Goal: Connect with others: Connect with other users

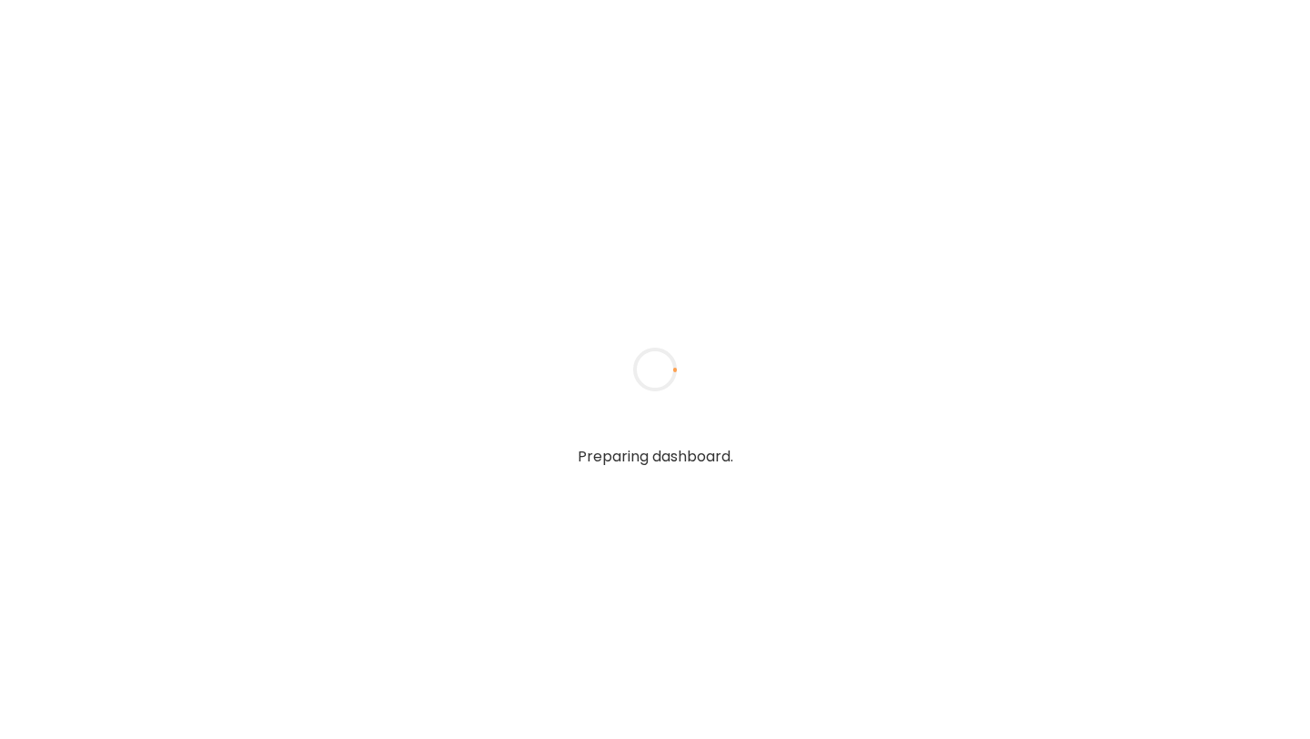
type input "**********"
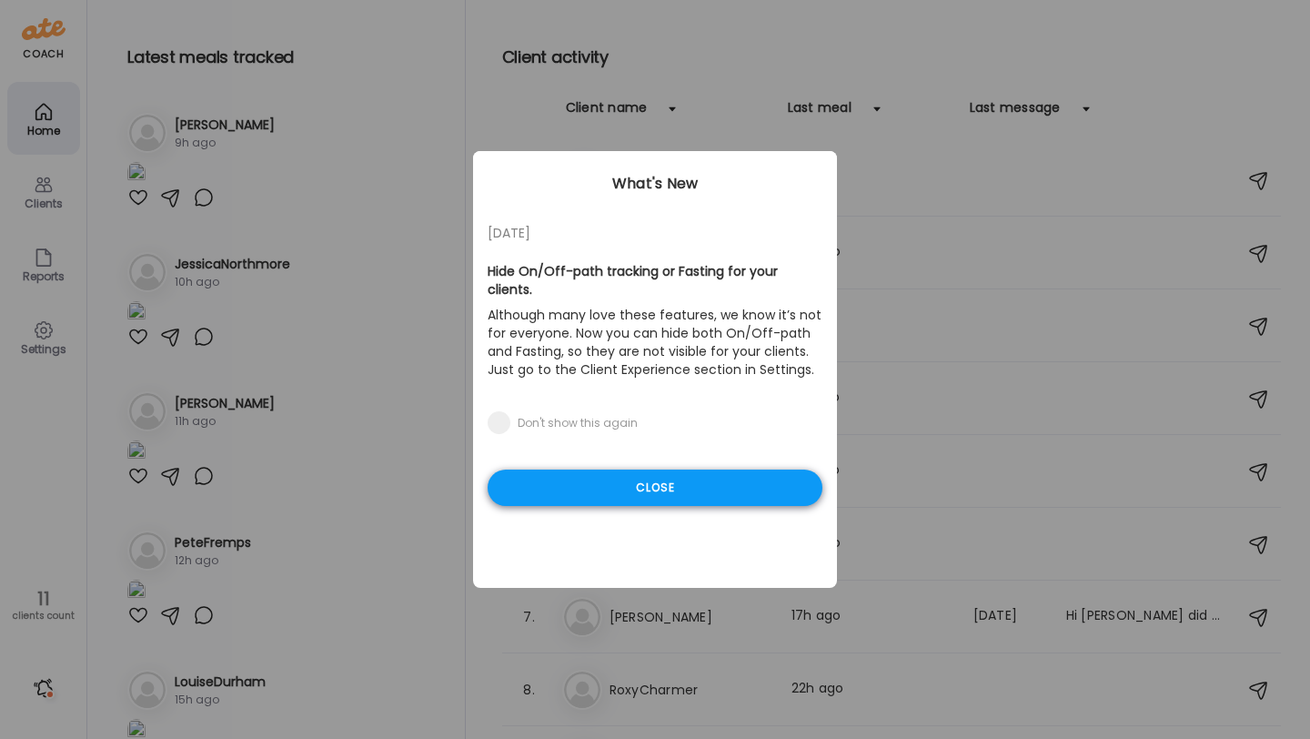
click at [719, 478] on div "Close" at bounding box center [655, 487] width 335 height 36
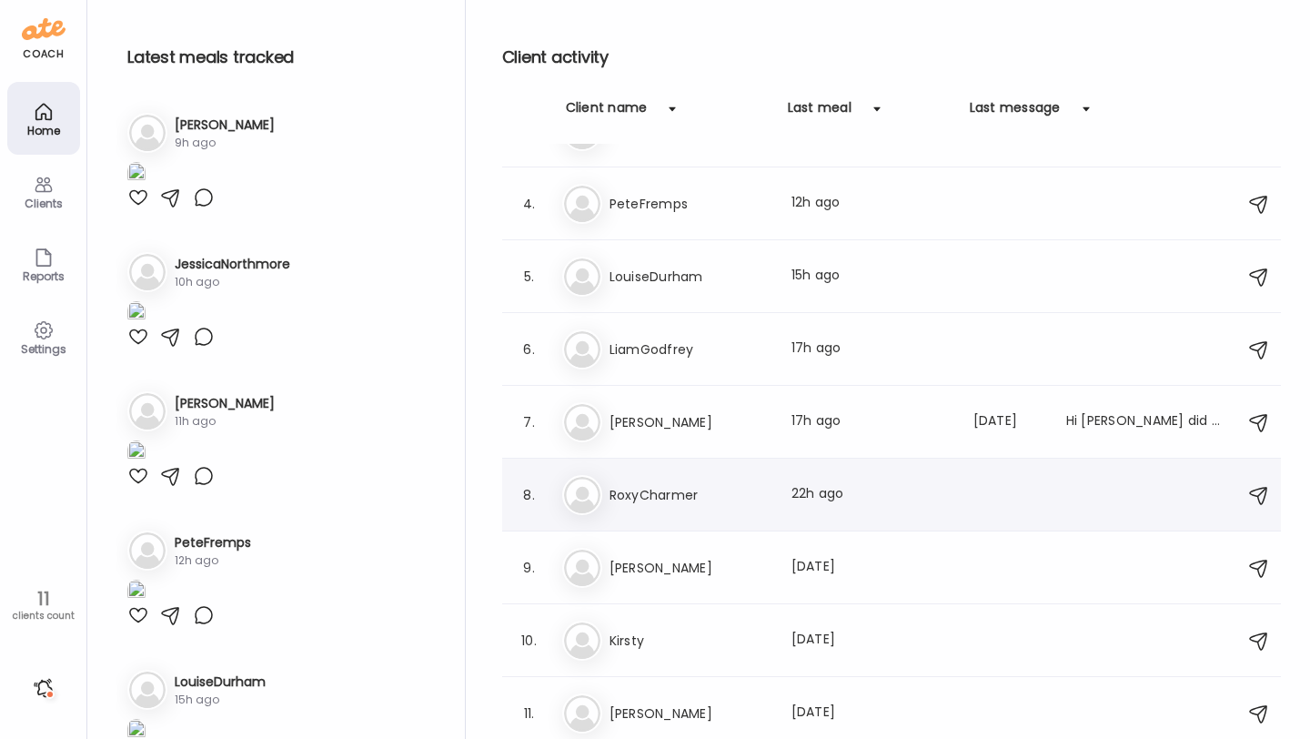
scroll to position [196, 0]
click at [766, 577] on div "Ho Holley Last meal: [DATE]" at bounding box center [894, 566] width 664 height 40
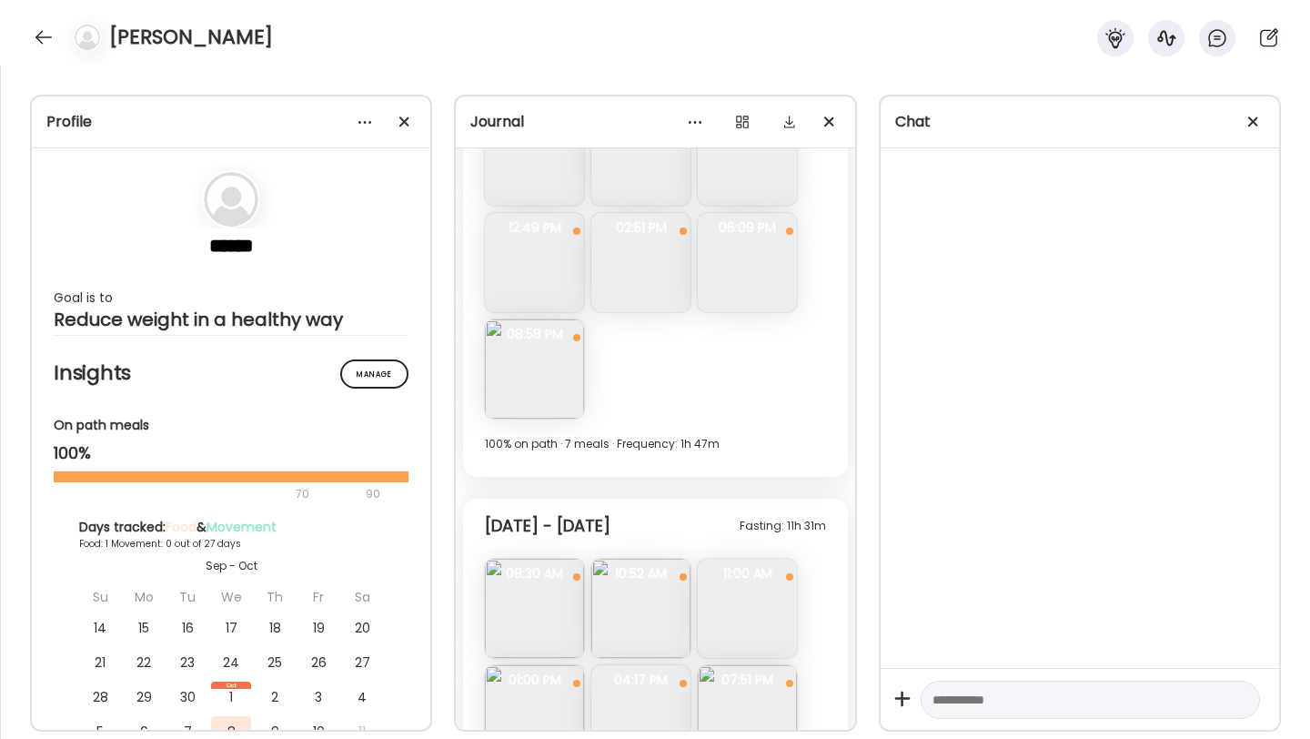
scroll to position [1891, 0]
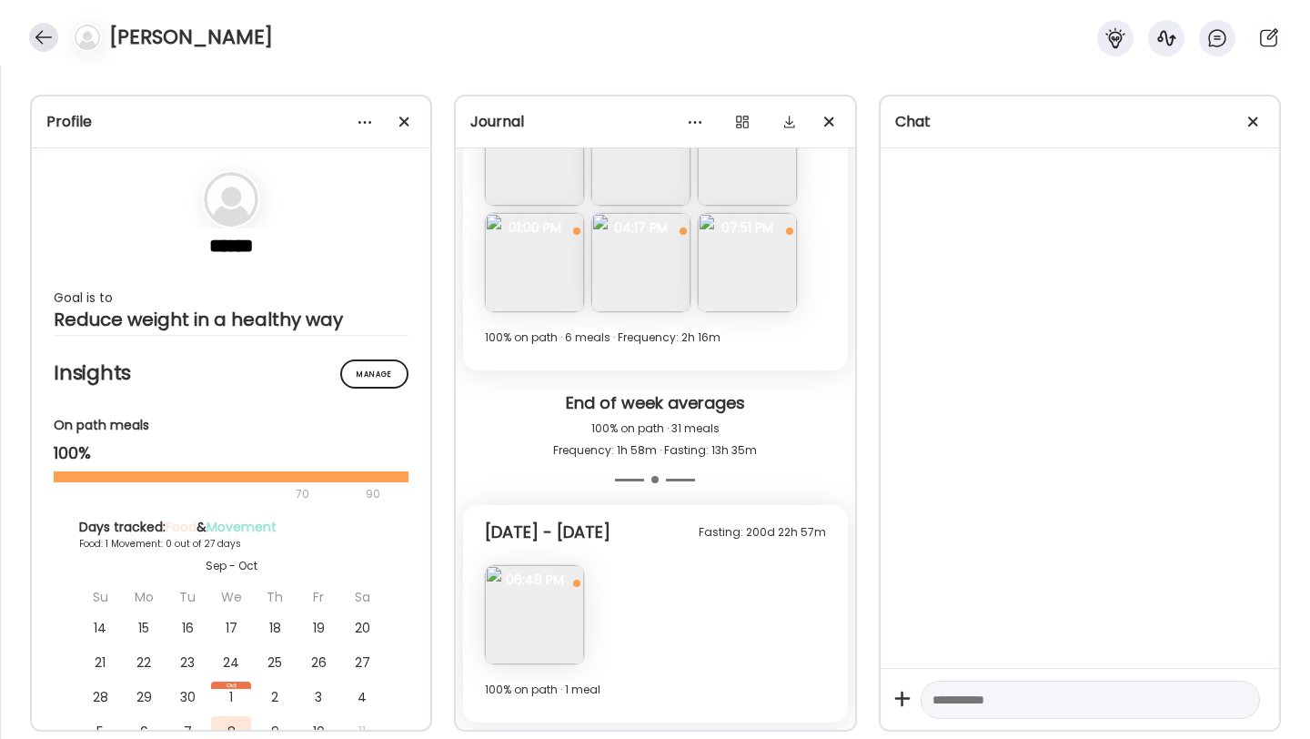
click at [38, 35] on div at bounding box center [43, 37] width 29 height 29
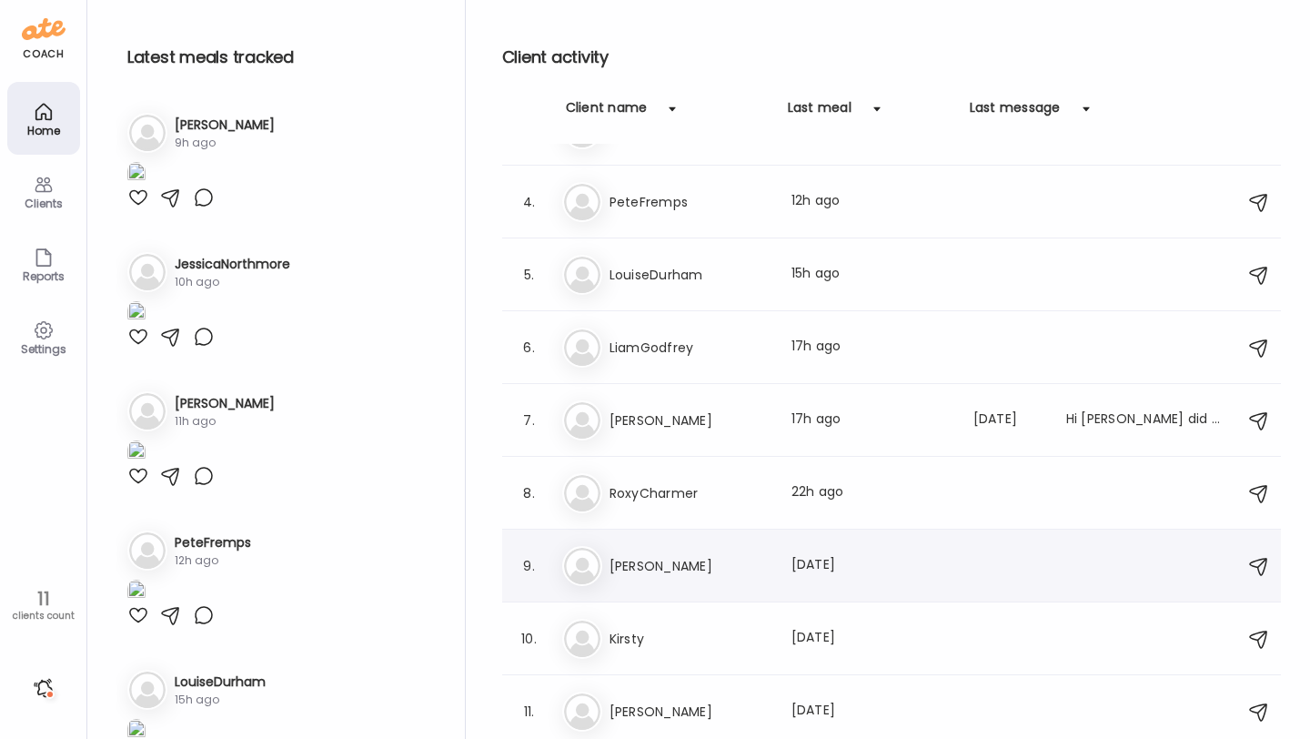
click at [713, 569] on h3 "[PERSON_NAME]" at bounding box center [689, 566] width 160 height 22
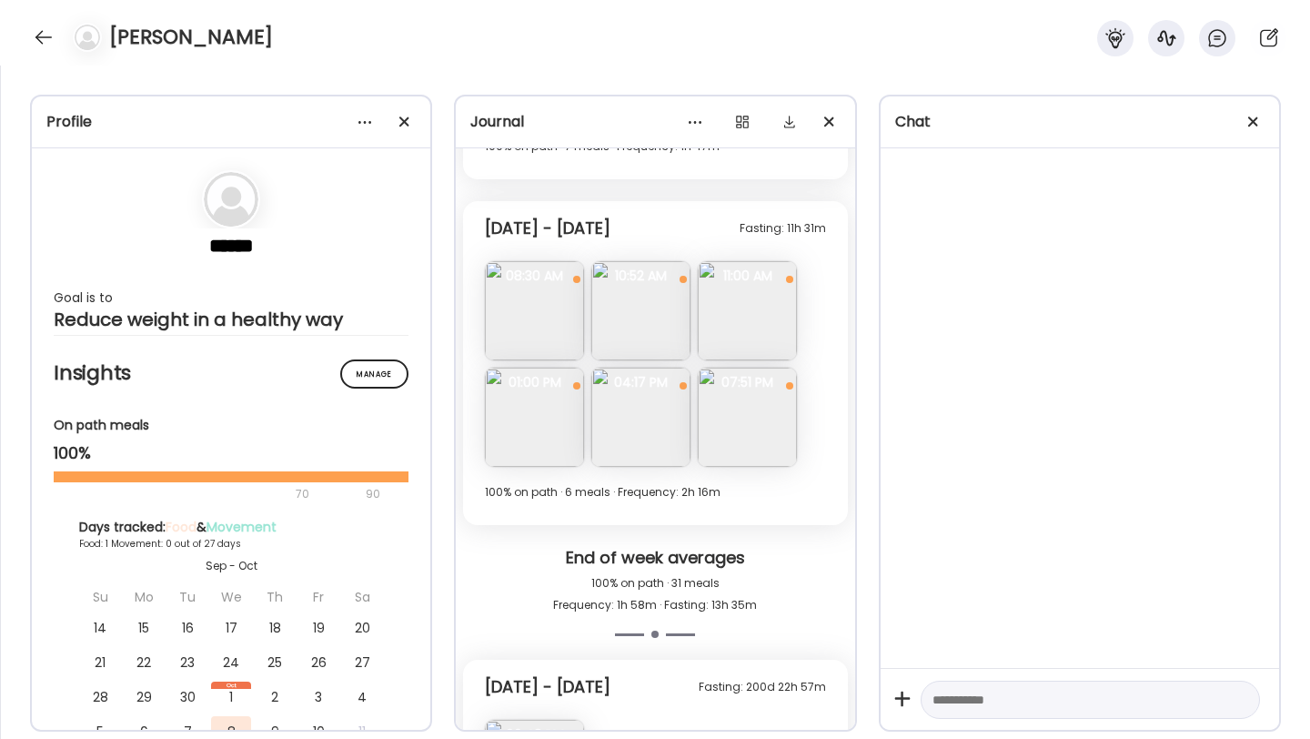
scroll to position [1733, 0]
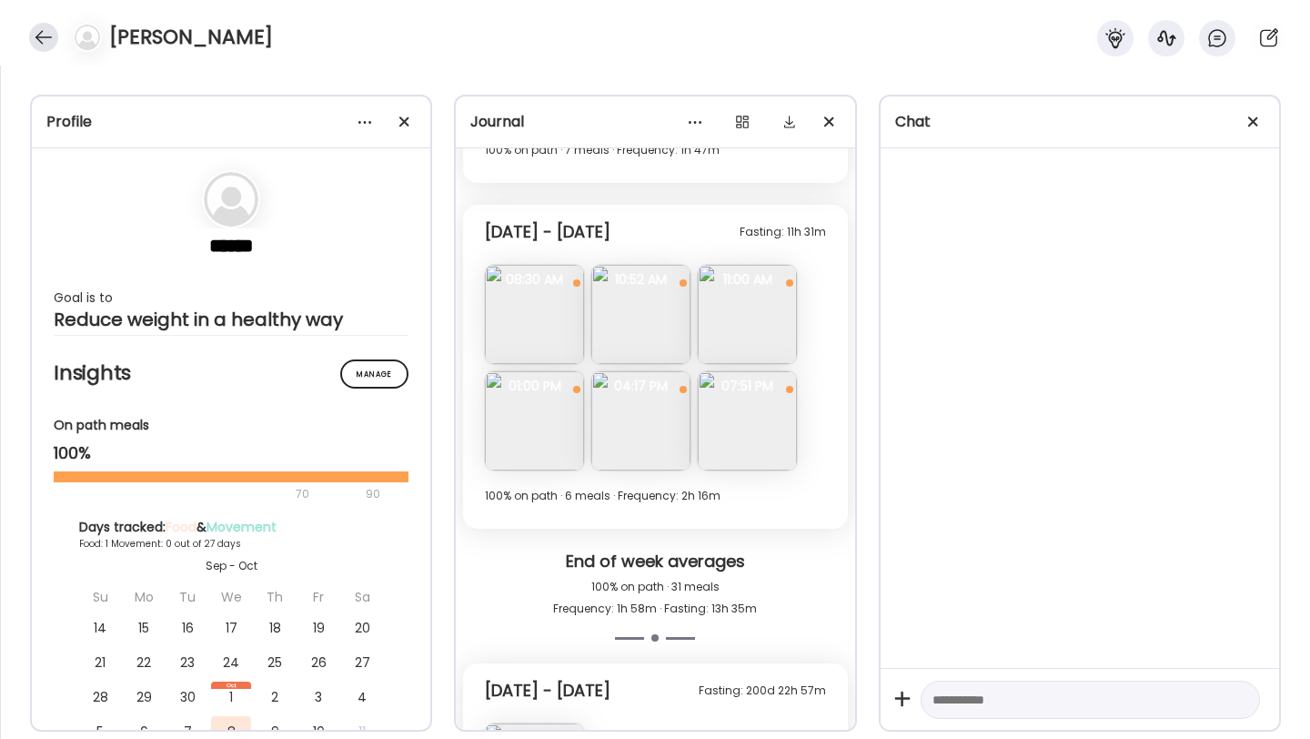
click at [33, 34] on div at bounding box center [43, 37] width 29 height 29
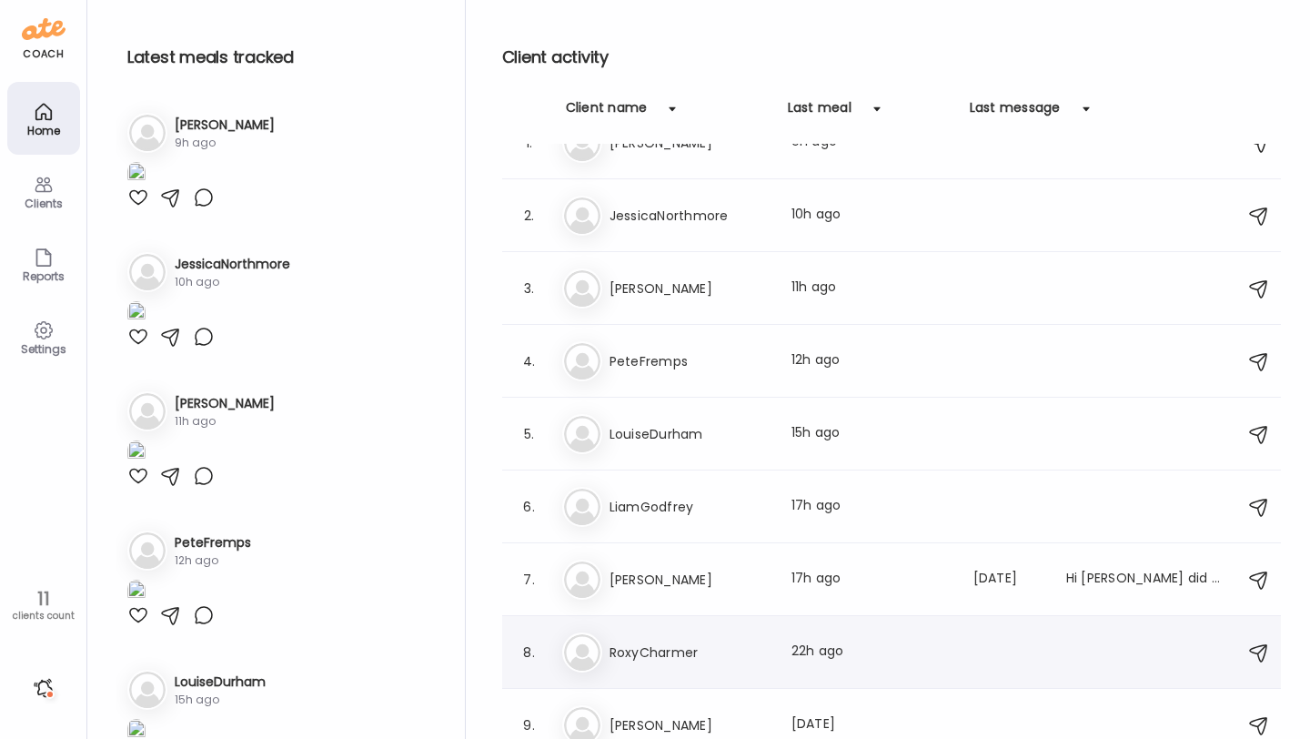
scroll to position [0, 0]
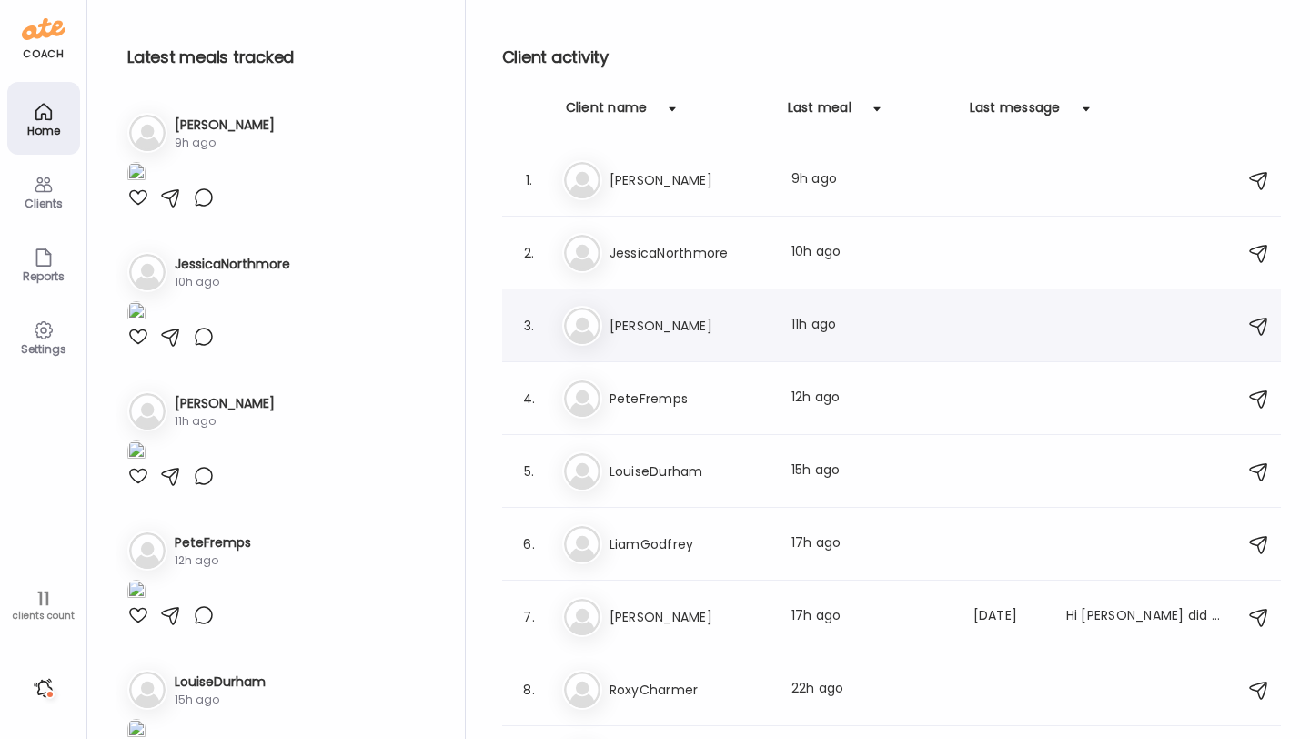
click at [637, 348] on div "3. Na [PERSON_NAME] Last meal: 11h ago" at bounding box center [891, 325] width 779 height 73
click at [638, 330] on h3 "[PERSON_NAME]" at bounding box center [689, 326] width 160 height 22
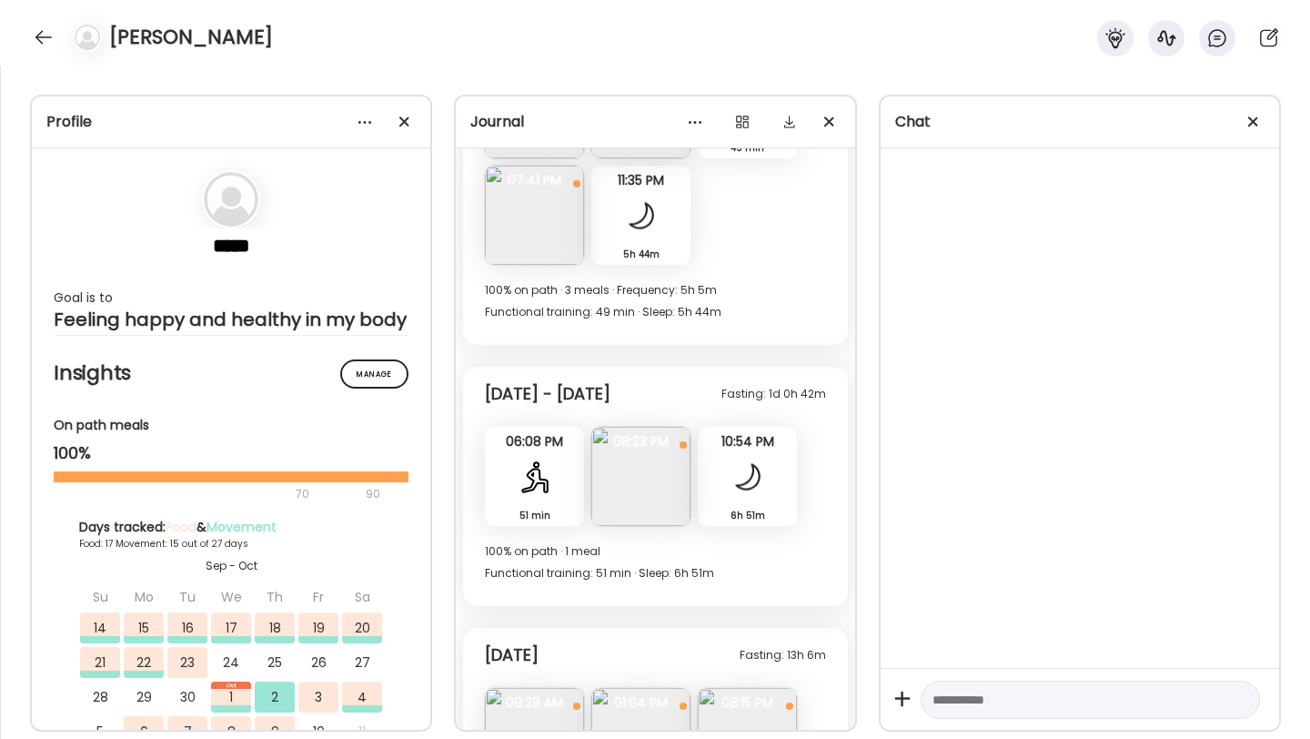
scroll to position [10047, 0]
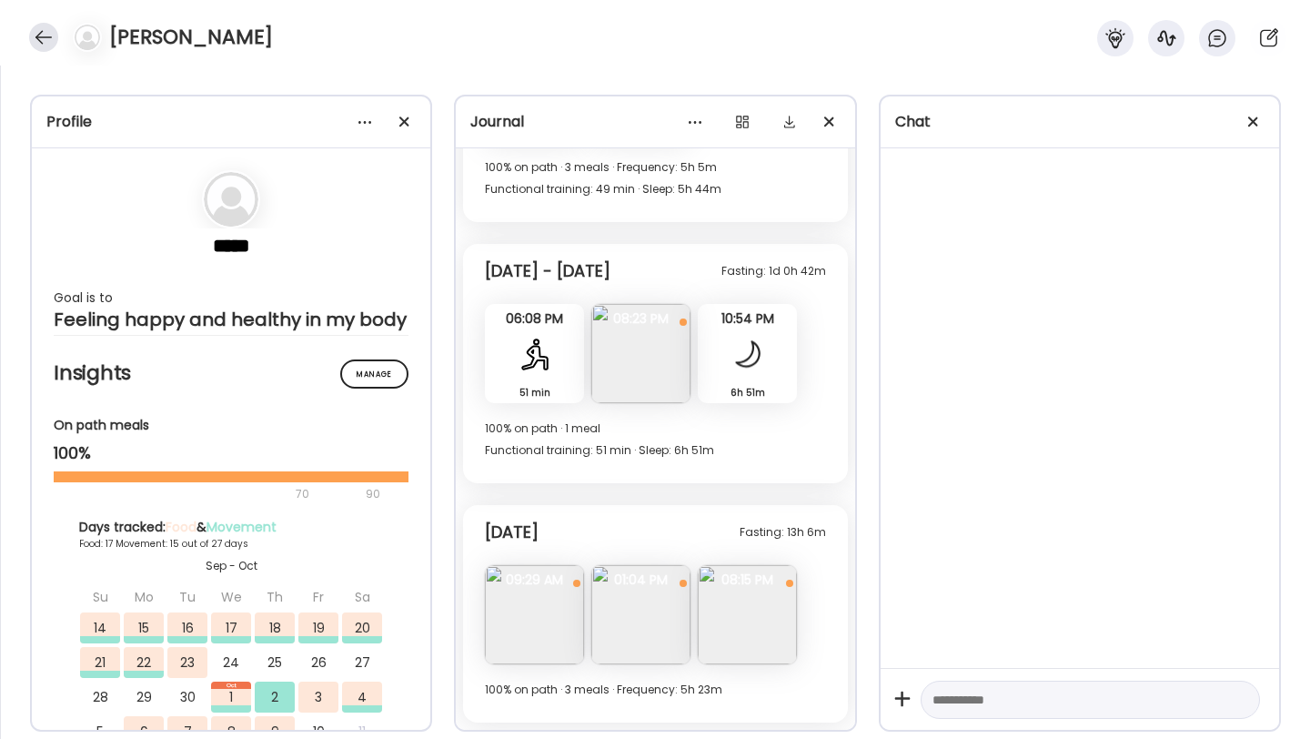
click at [34, 43] on div at bounding box center [43, 37] width 29 height 29
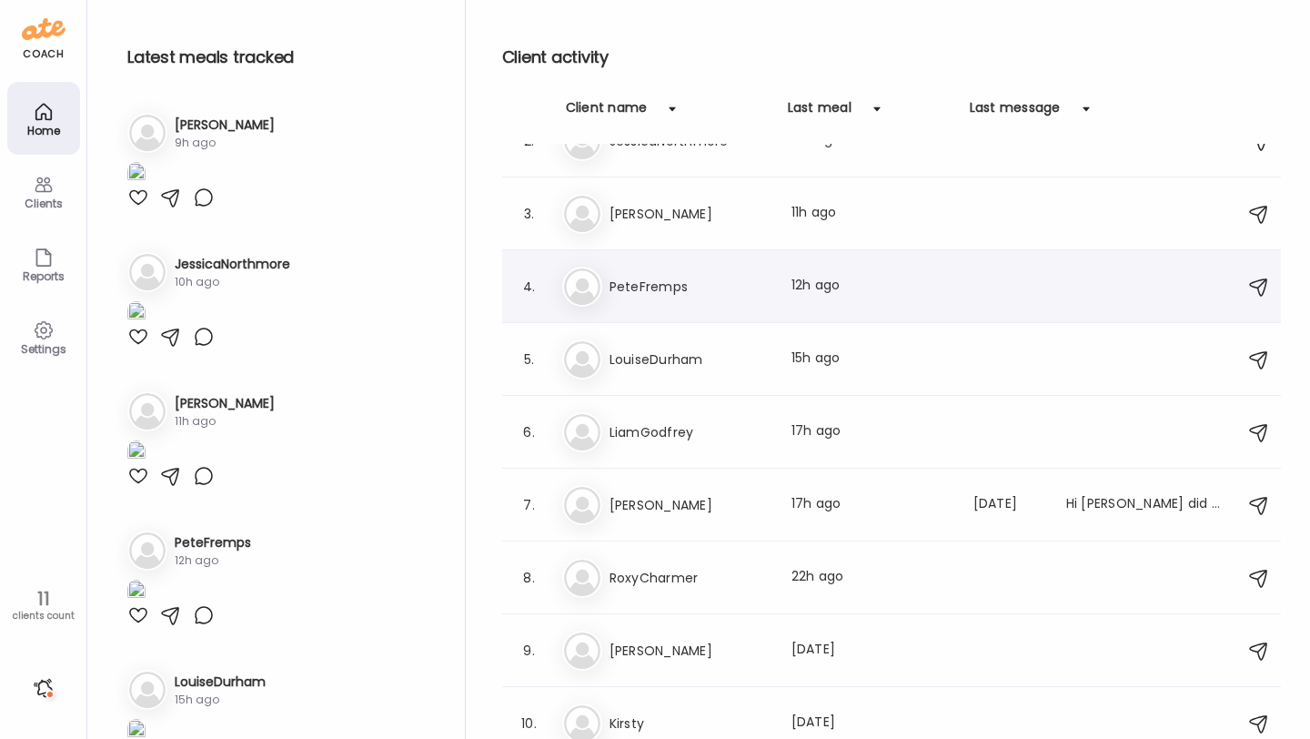
scroll to position [196, 0]
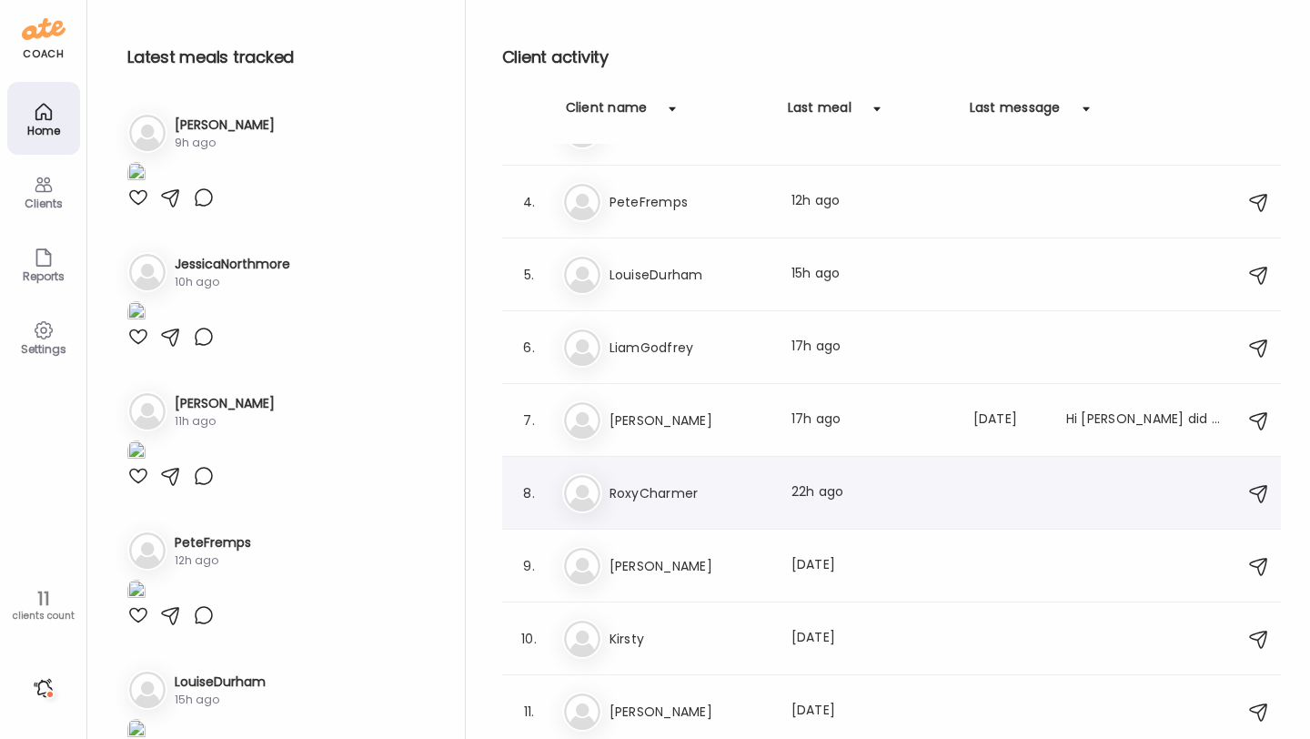
click at [673, 487] on h3 "RoxyCharmer" at bounding box center [689, 493] width 160 height 22
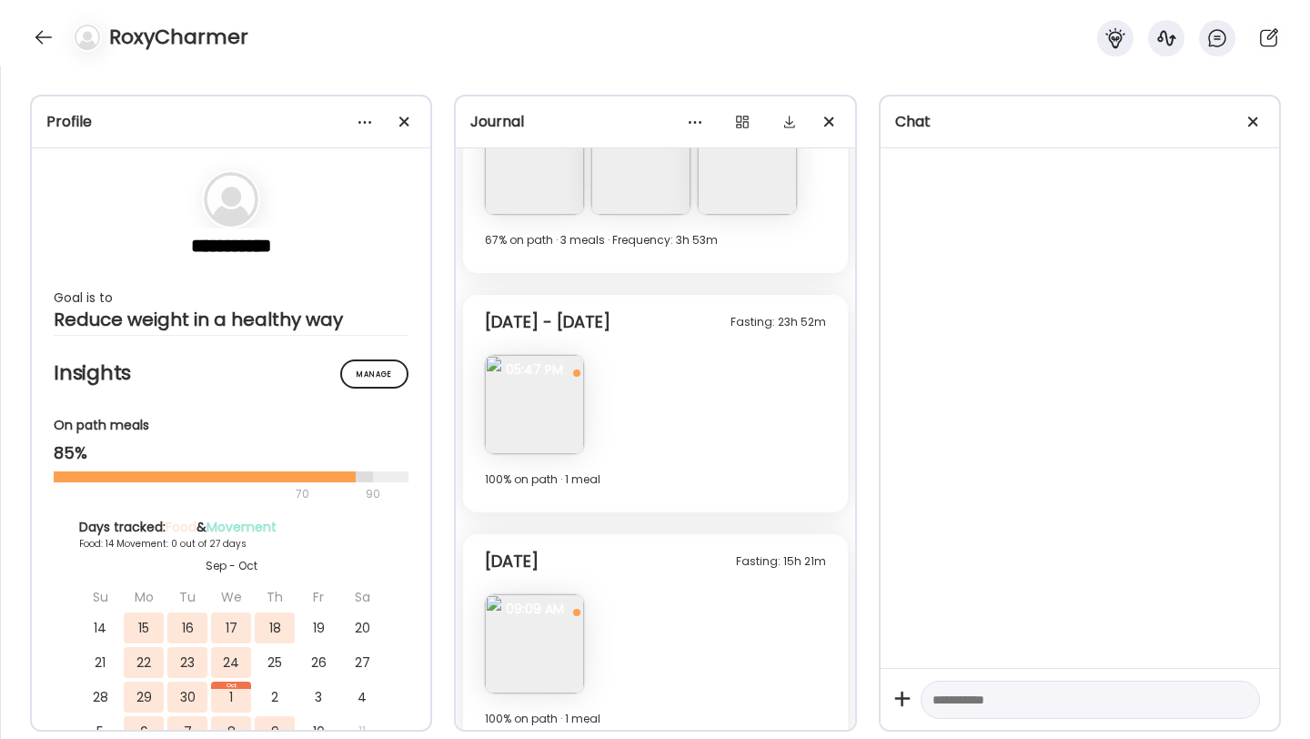
scroll to position [3877, 0]
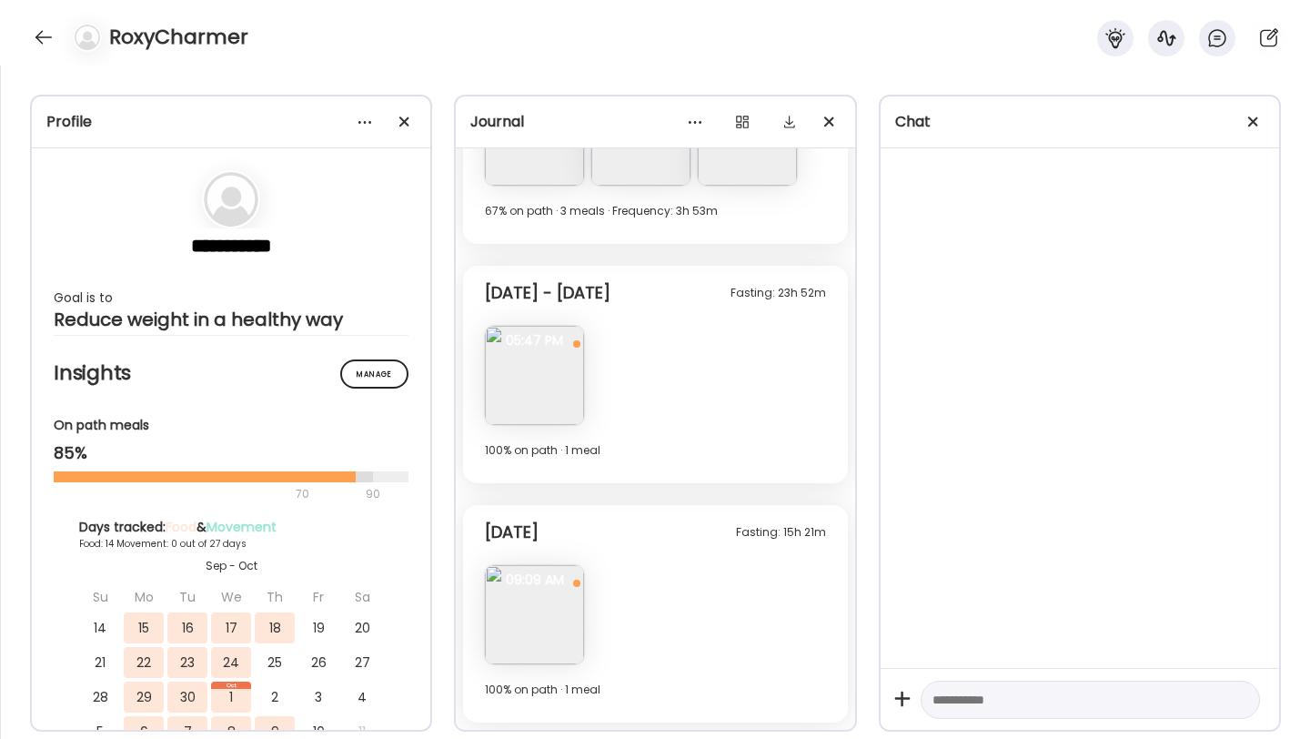
click at [41, 22] on div "RoxyCharmer" at bounding box center [655, 32] width 1310 height 65
click at [39, 31] on div at bounding box center [43, 37] width 29 height 29
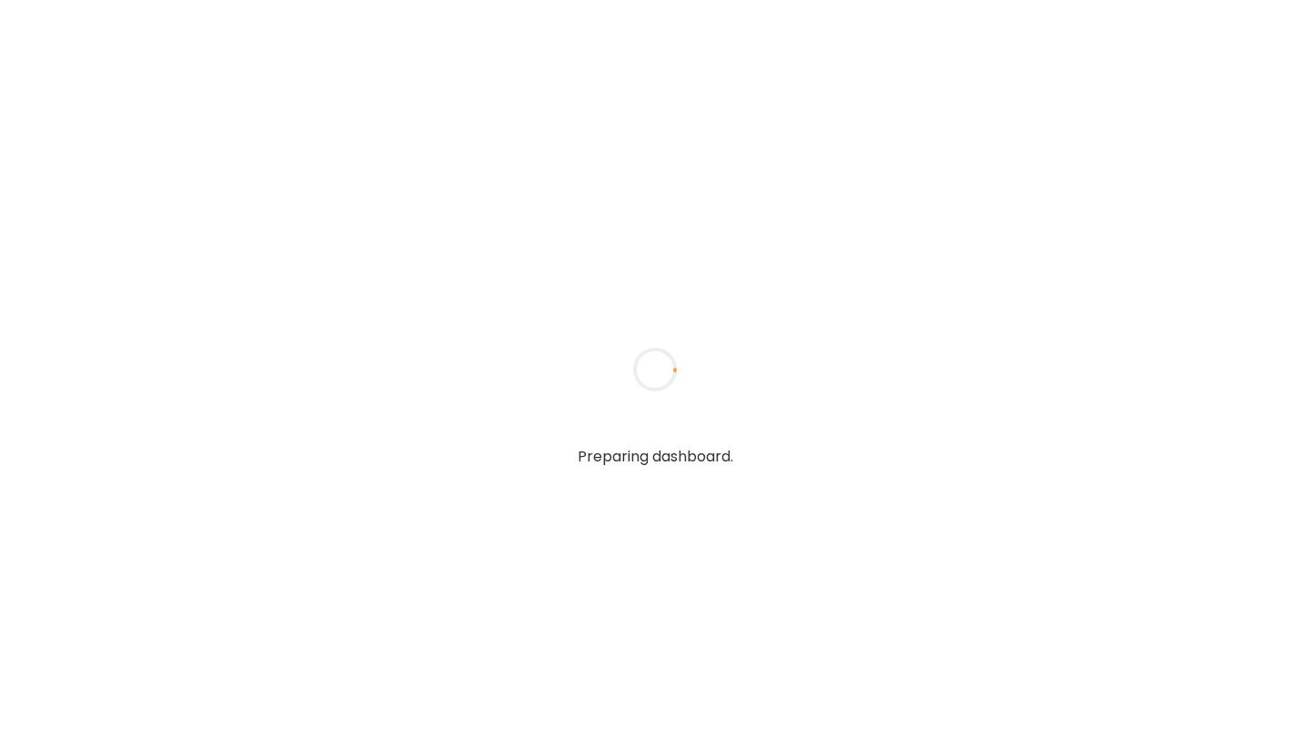
type input "**********"
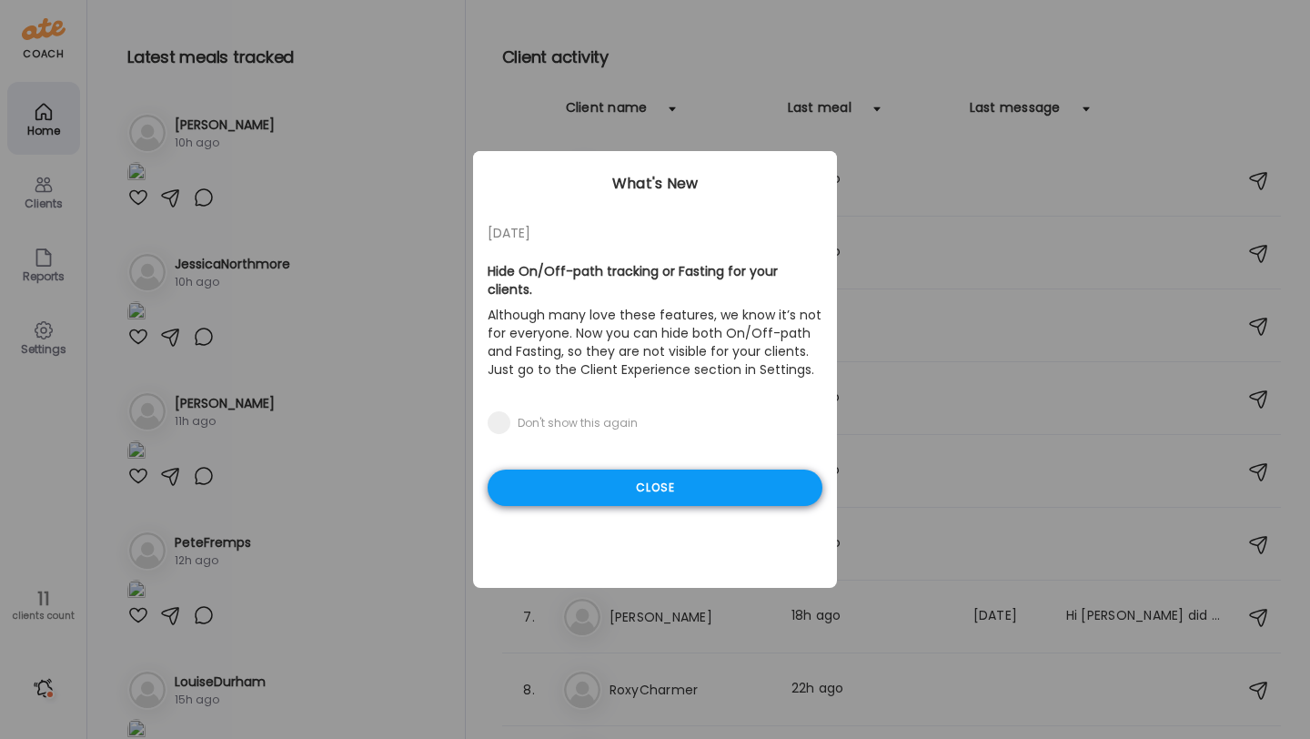
click at [690, 469] on div "Close" at bounding box center [655, 487] width 335 height 36
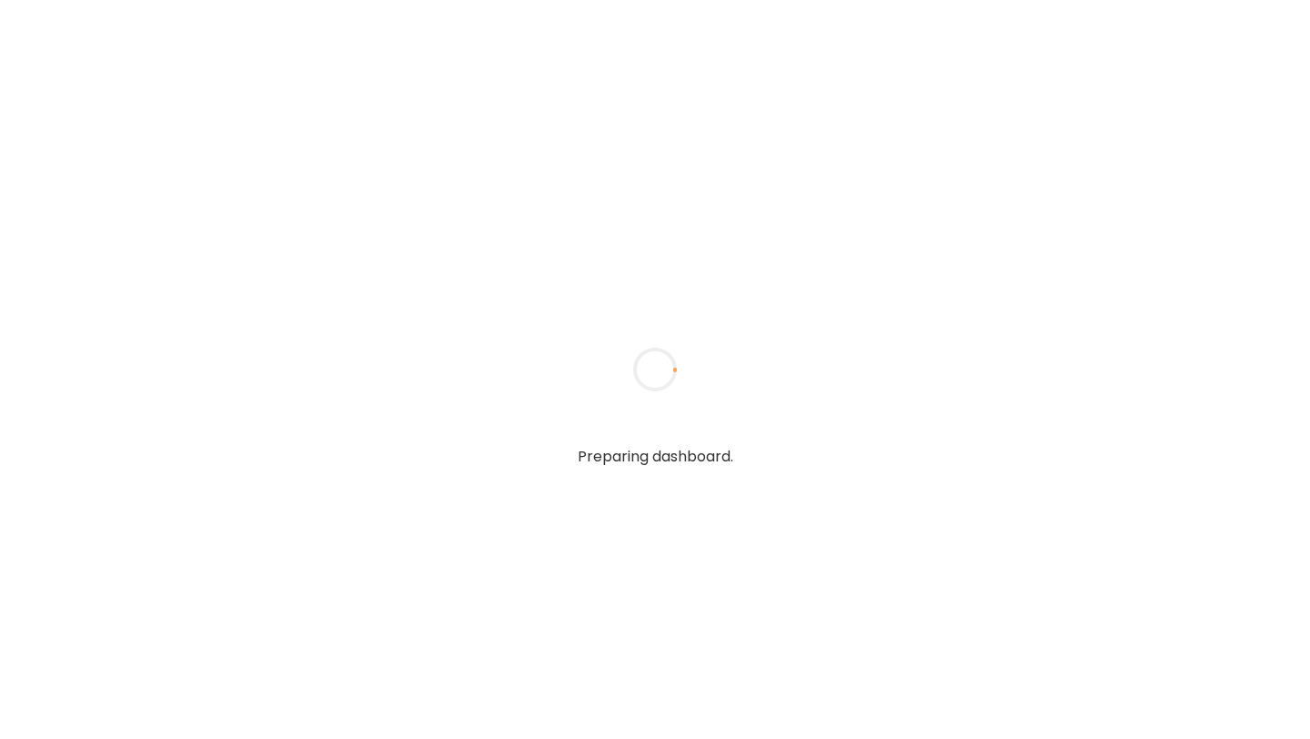
type input "**********"
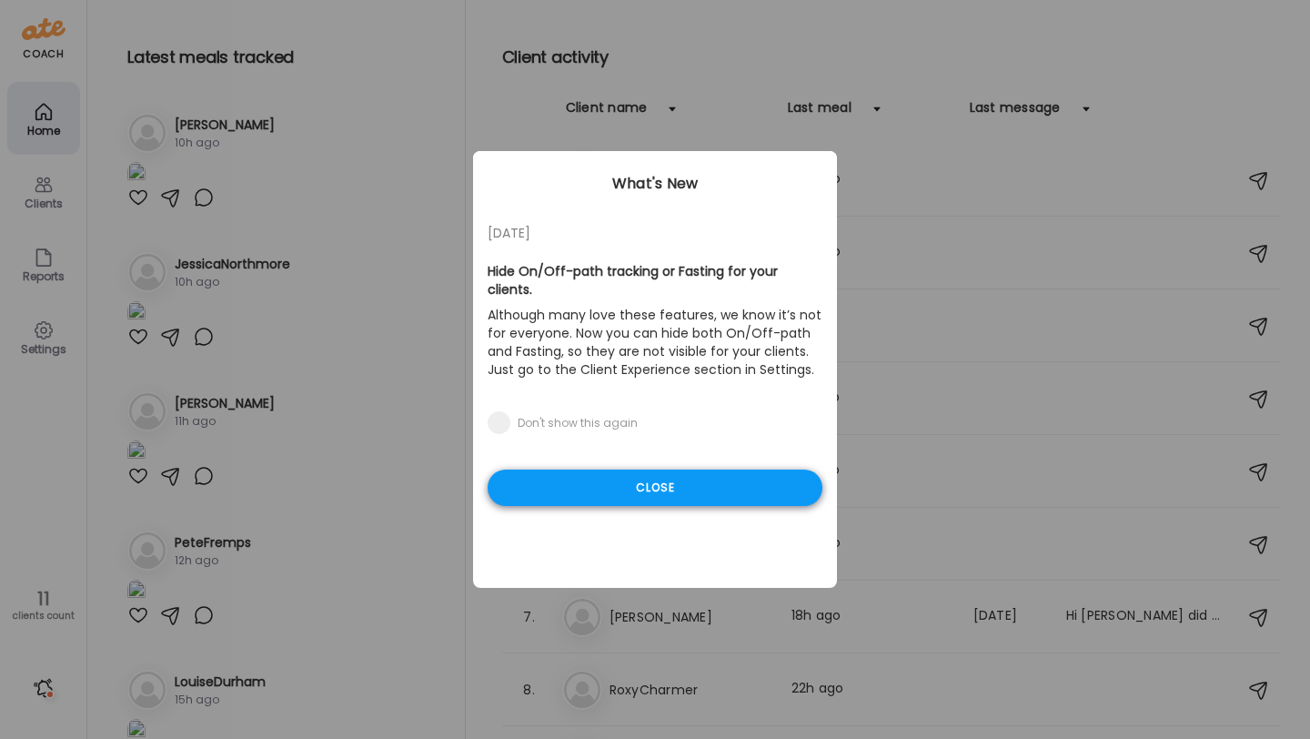
click at [661, 476] on div "Close" at bounding box center [655, 487] width 335 height 36
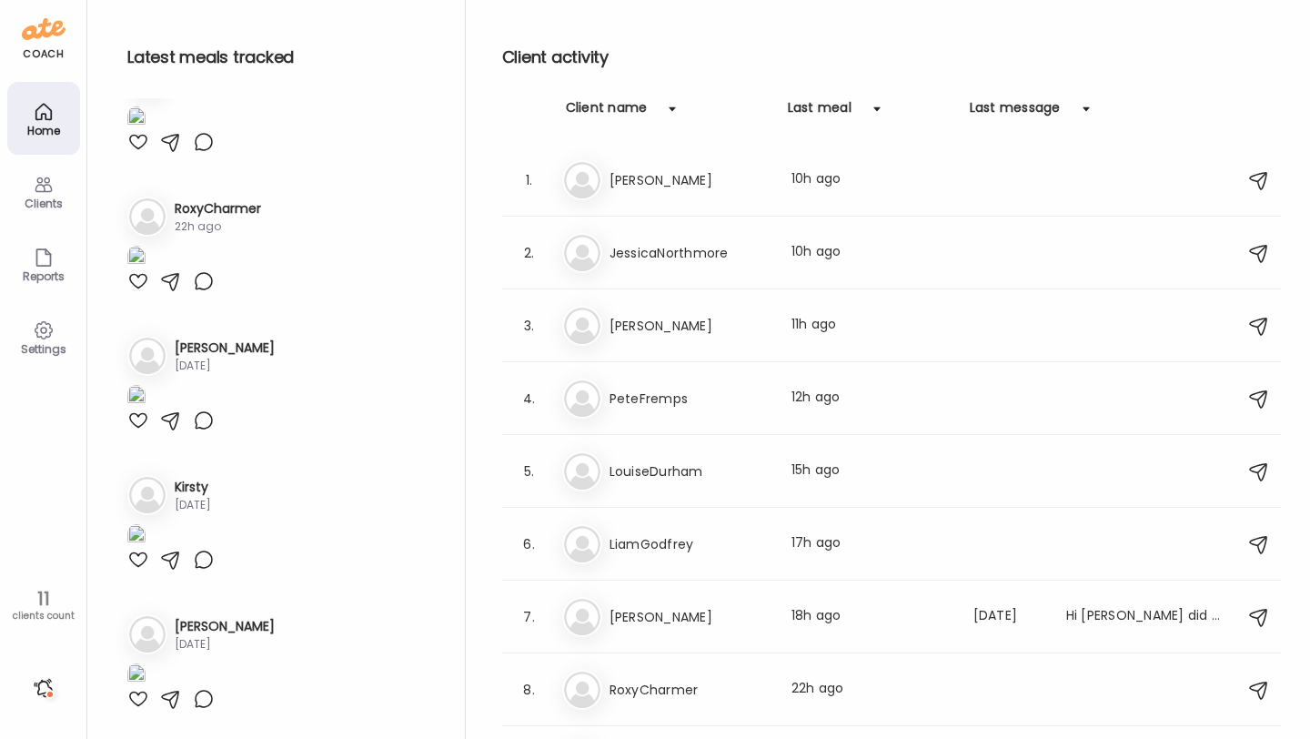
scroll to position [3953, 0]
click at [731, 178] on h3 "[PERSON_NAME]" at bounding box center [689, 180] width 160 height 22
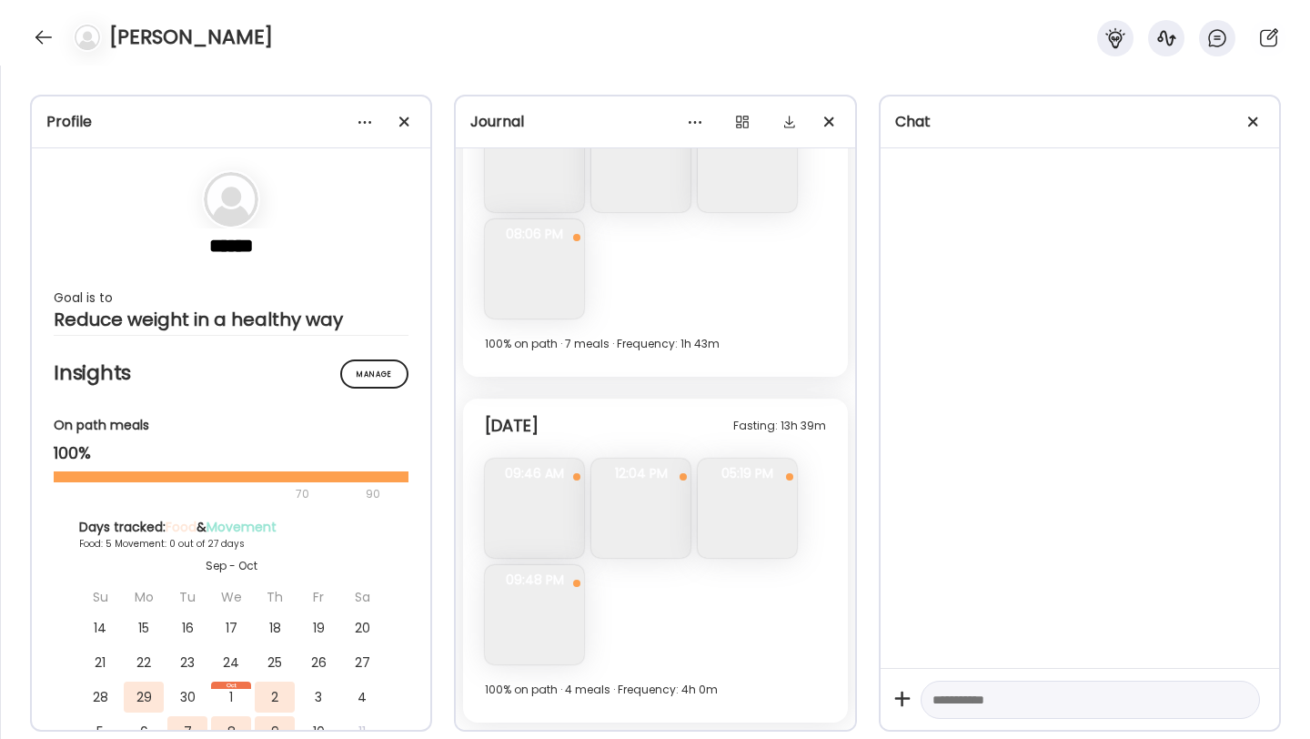
scroll to position [3067, 0]
click at [556, 604] on img at bounding box center [534, 614] width 99 height 99
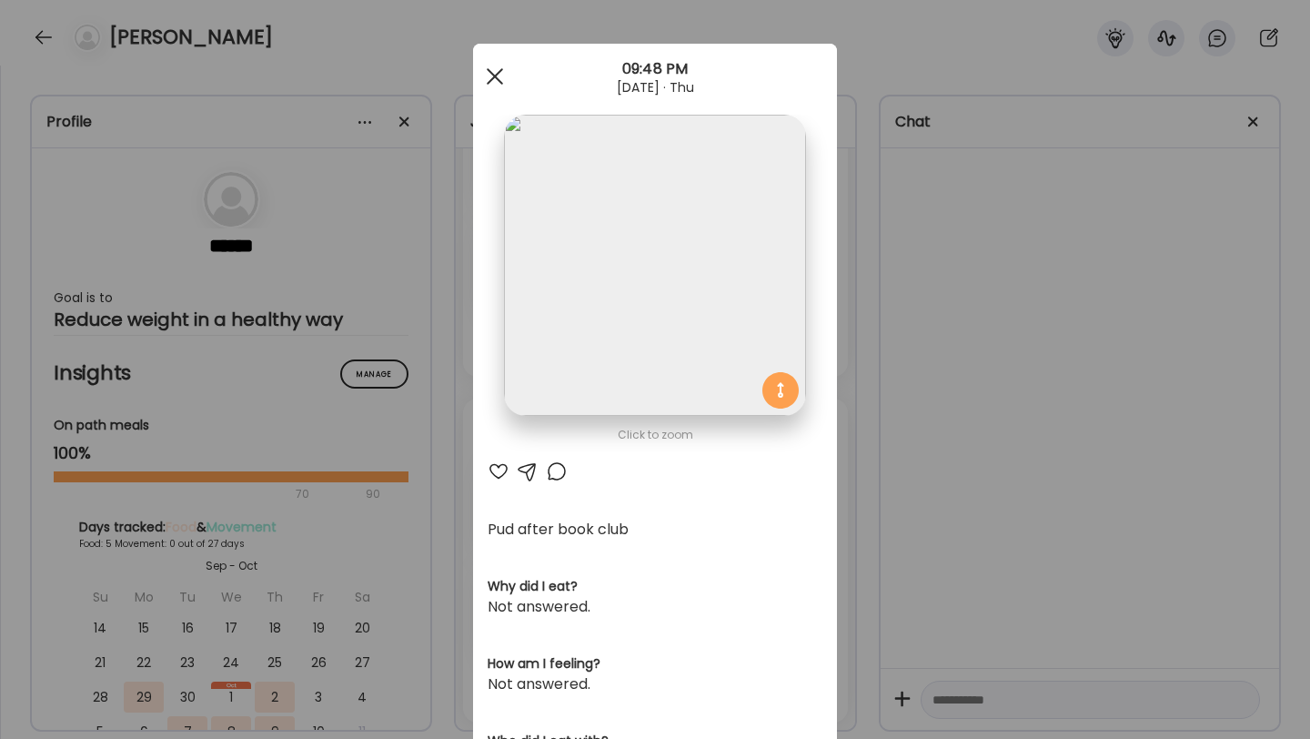
click at [505, 80] on div at bounding box center [495, 76] width 36 height 36
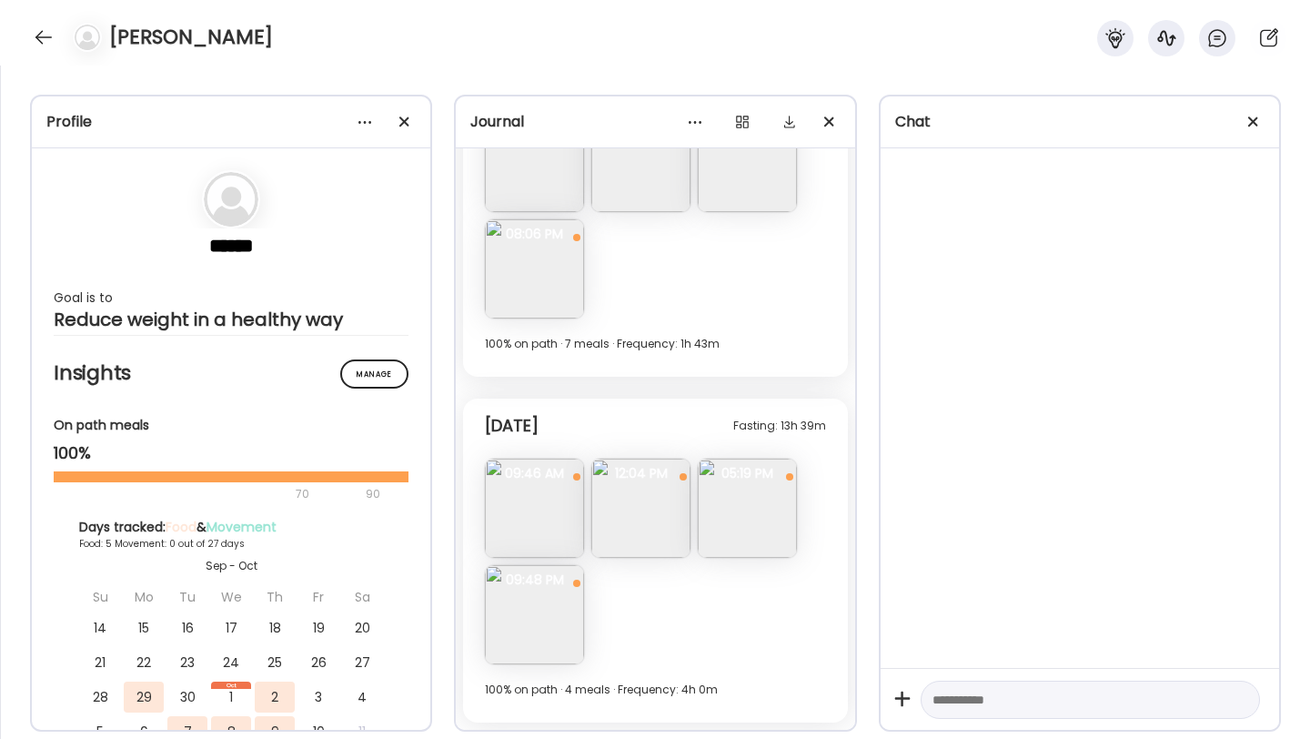
click at [659, 498] on img at bounding box center [640, 507] width 99 height 99
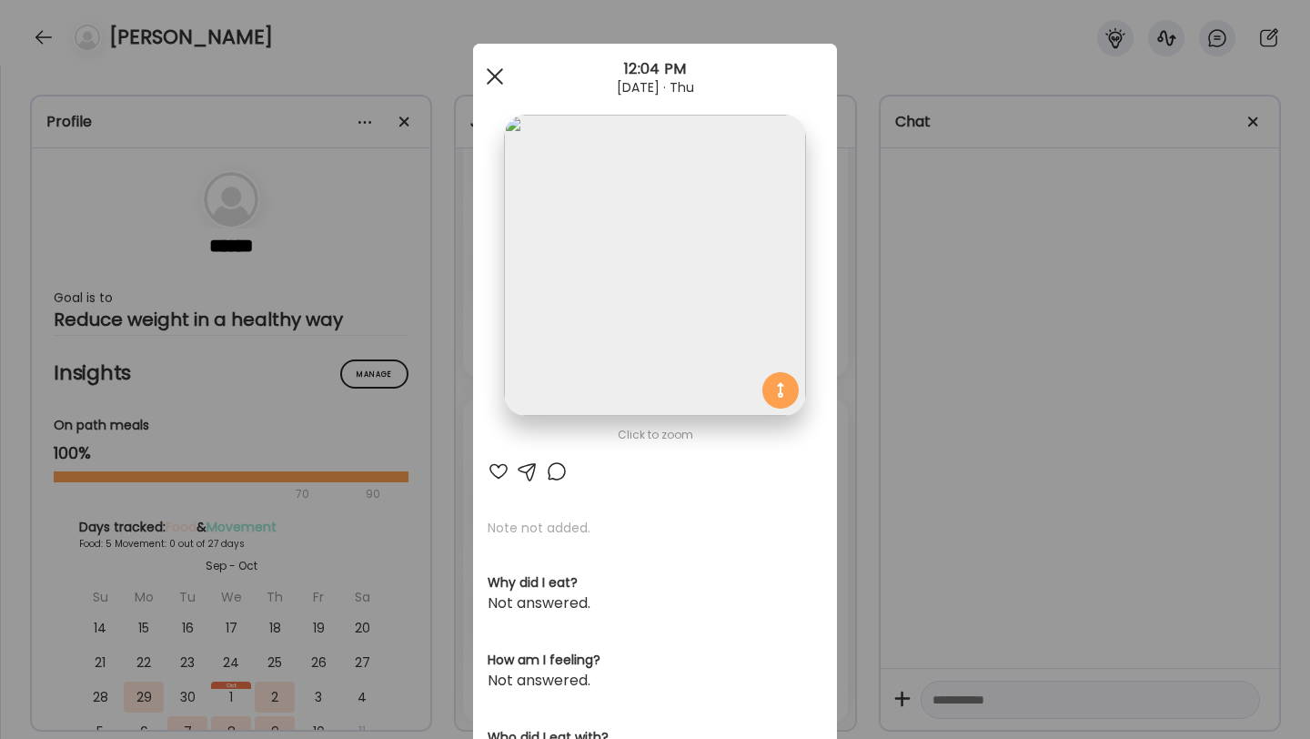
click at [494, 72] on div at bounding box center [495, 76] width 36 height 36
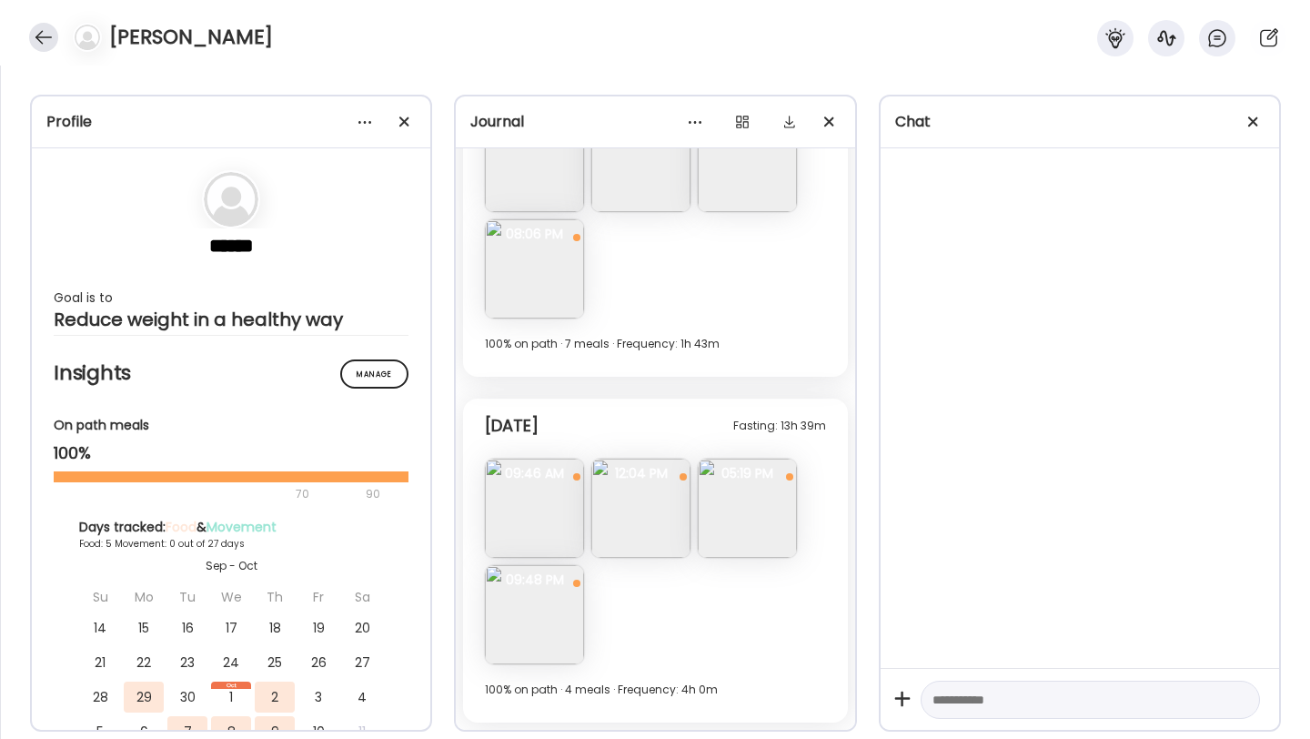
click at [38, 37] on div at bounding box center [43, 37] width 29 height 29
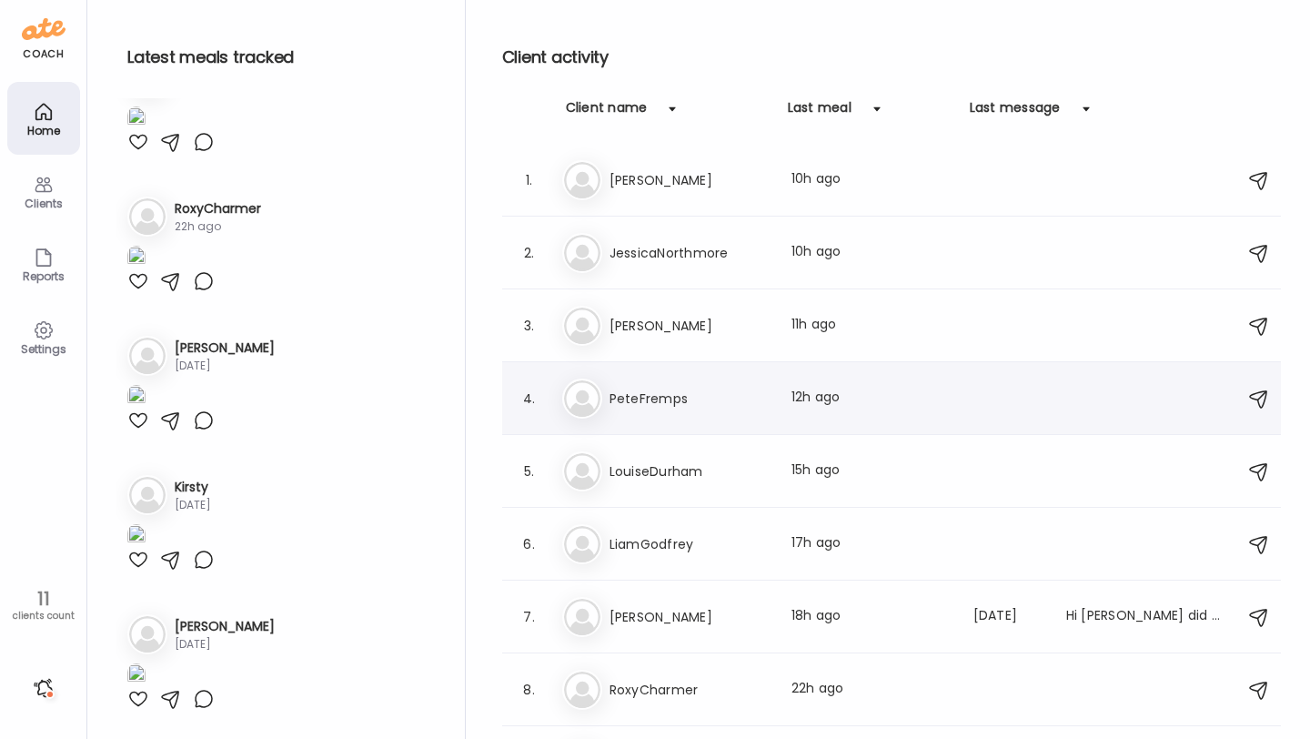
scroll to position [3953, 0]
click at [669, 262] on h3 "JessicaNorthmore" at bounding box center [689, 253] width 160 height 22
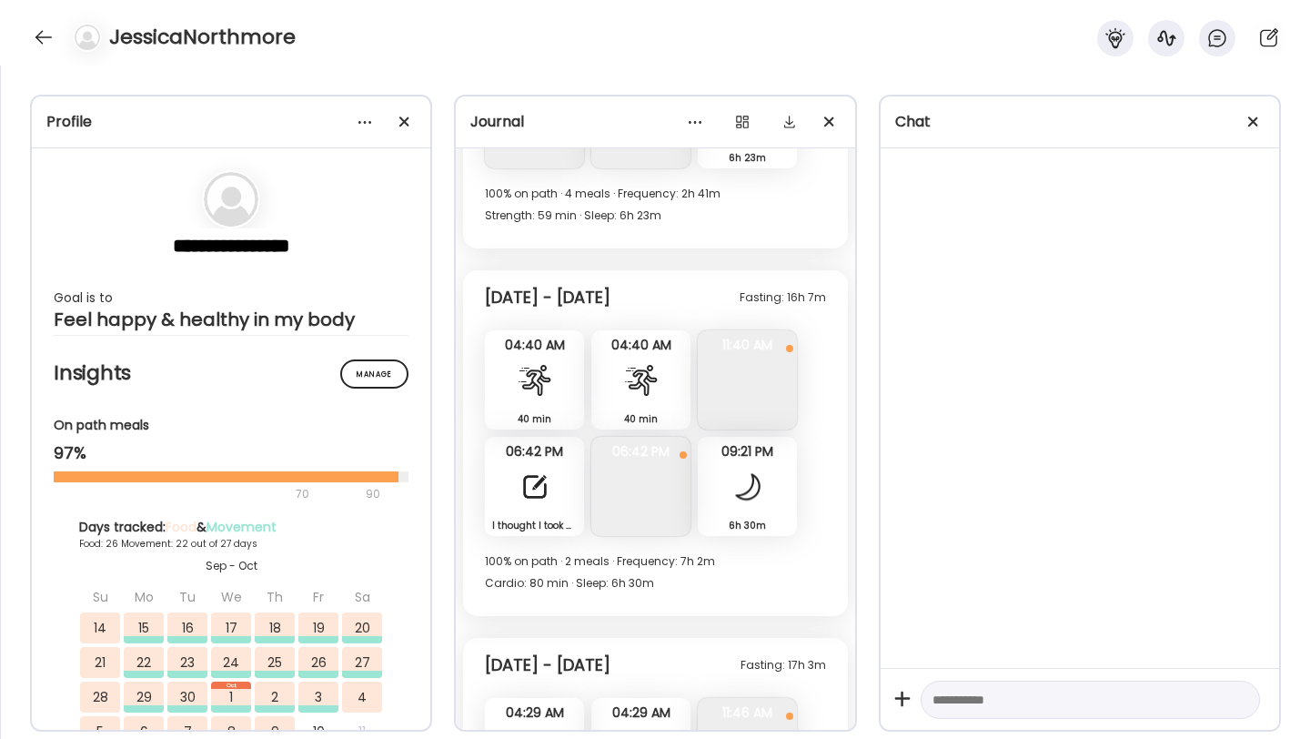
scroll to position [13240, 0]
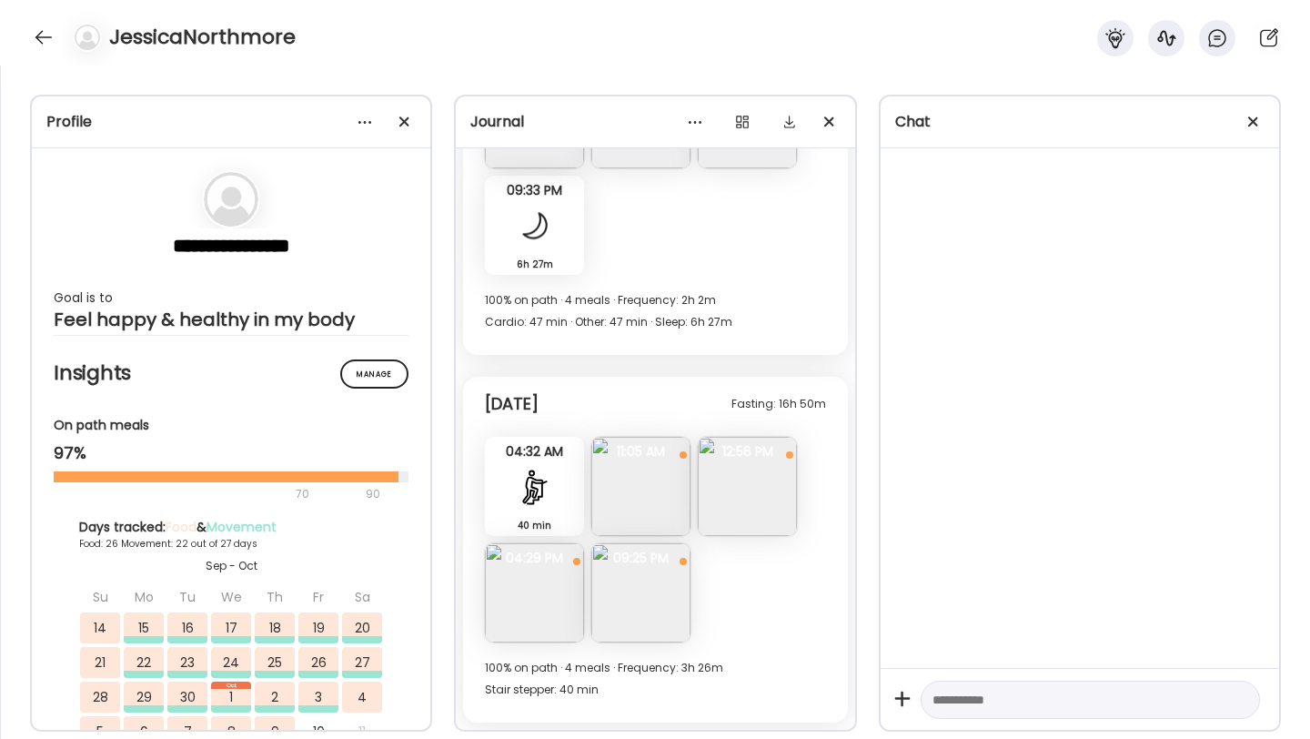
click at [660, 485] on img at bounding box center [640, 486] width 99 height 99
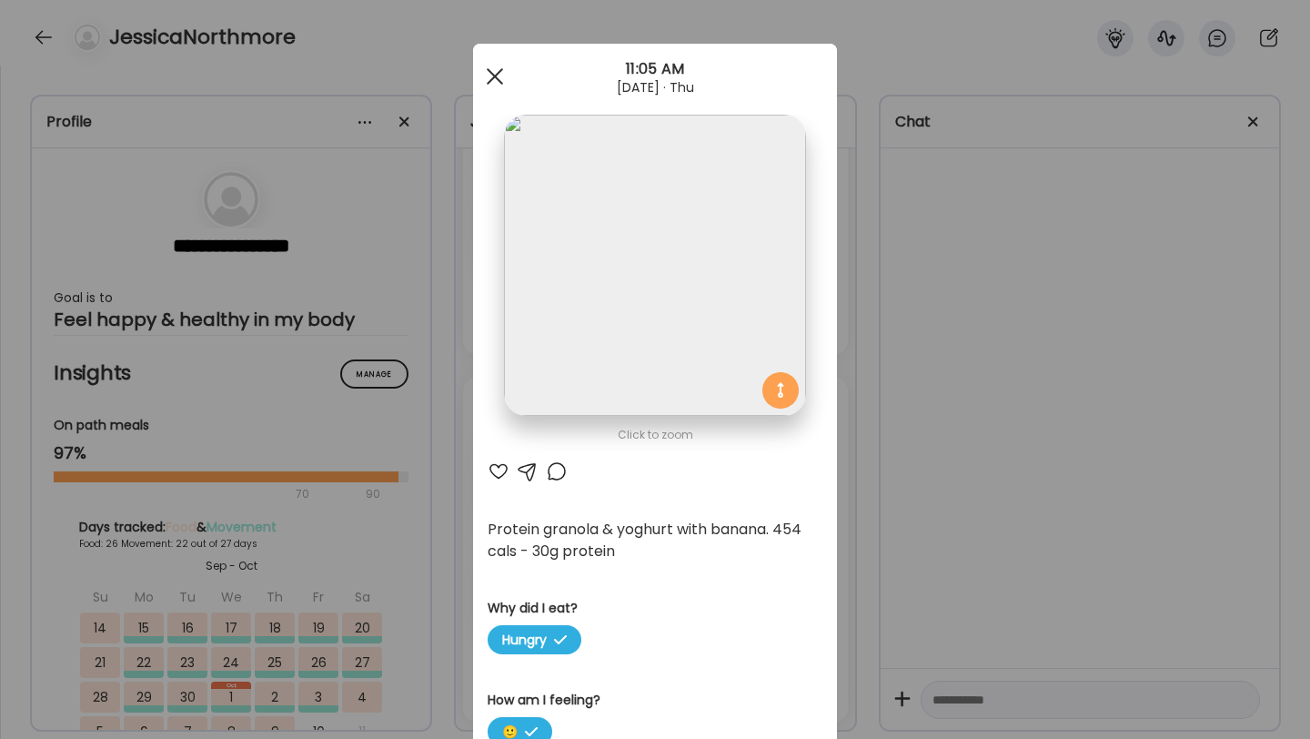
click at [493, 84] on div at bounding box center [495, 76] width 36 height 36
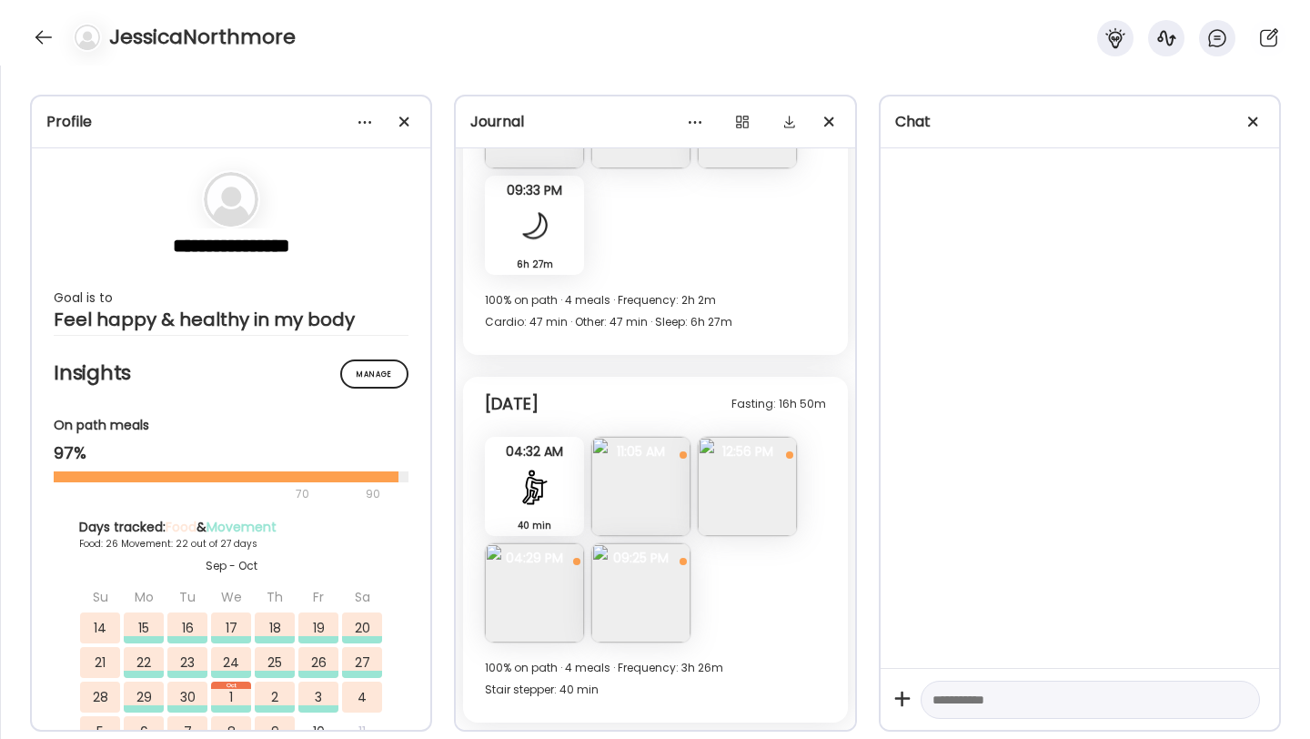
click at [550, 586] on img at bounding box center [534, 592] width 99 height 99
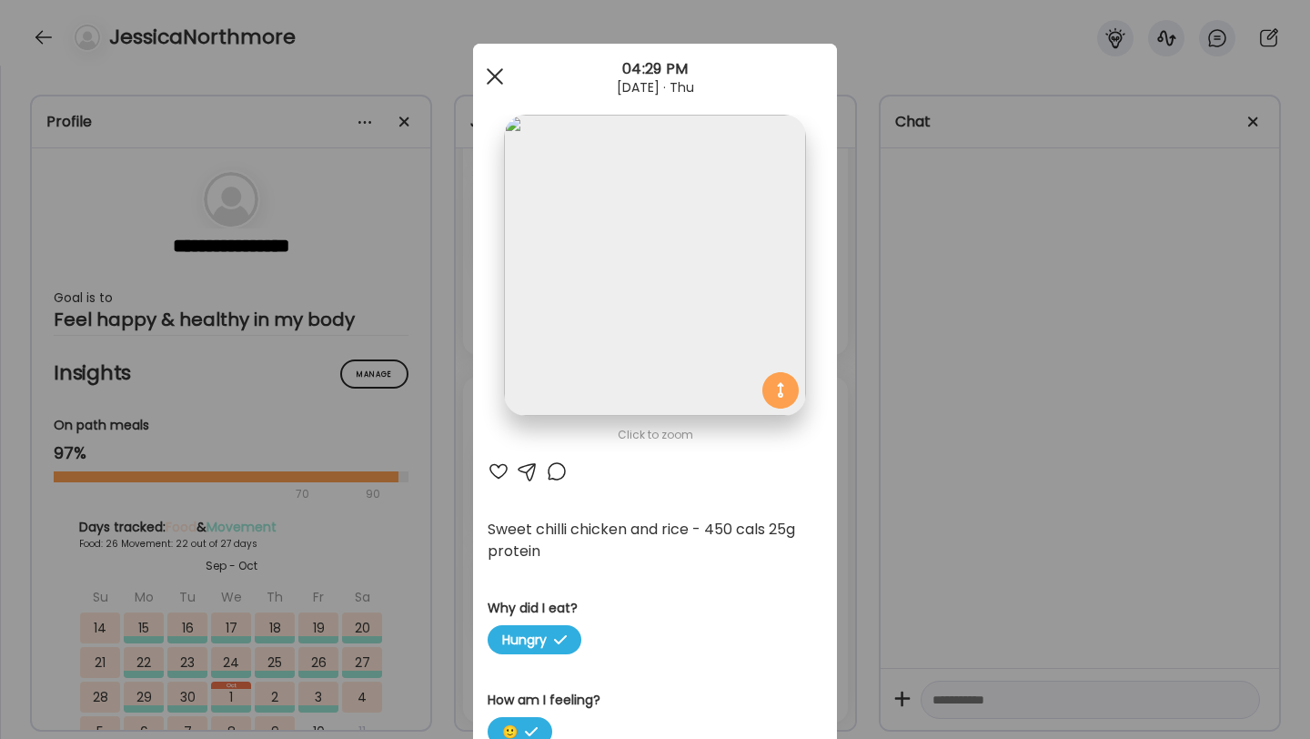
click at [498, 78] on span at bounding box center [495, 76] width 16 height 16
